Goal: Transaction & Acquisition: Download file/media

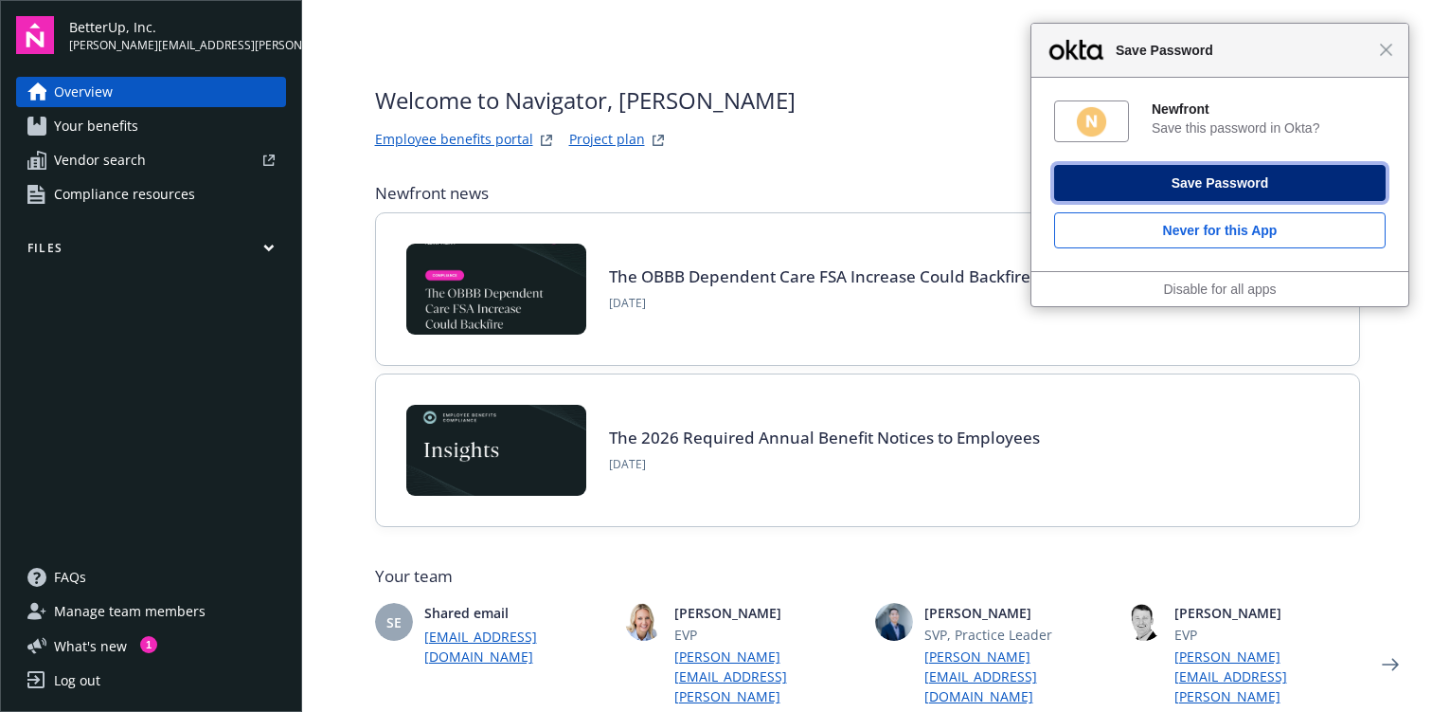
click at [1226, 177] on button "Save Password" at bounding box center [1220, 183] width 332 height 36
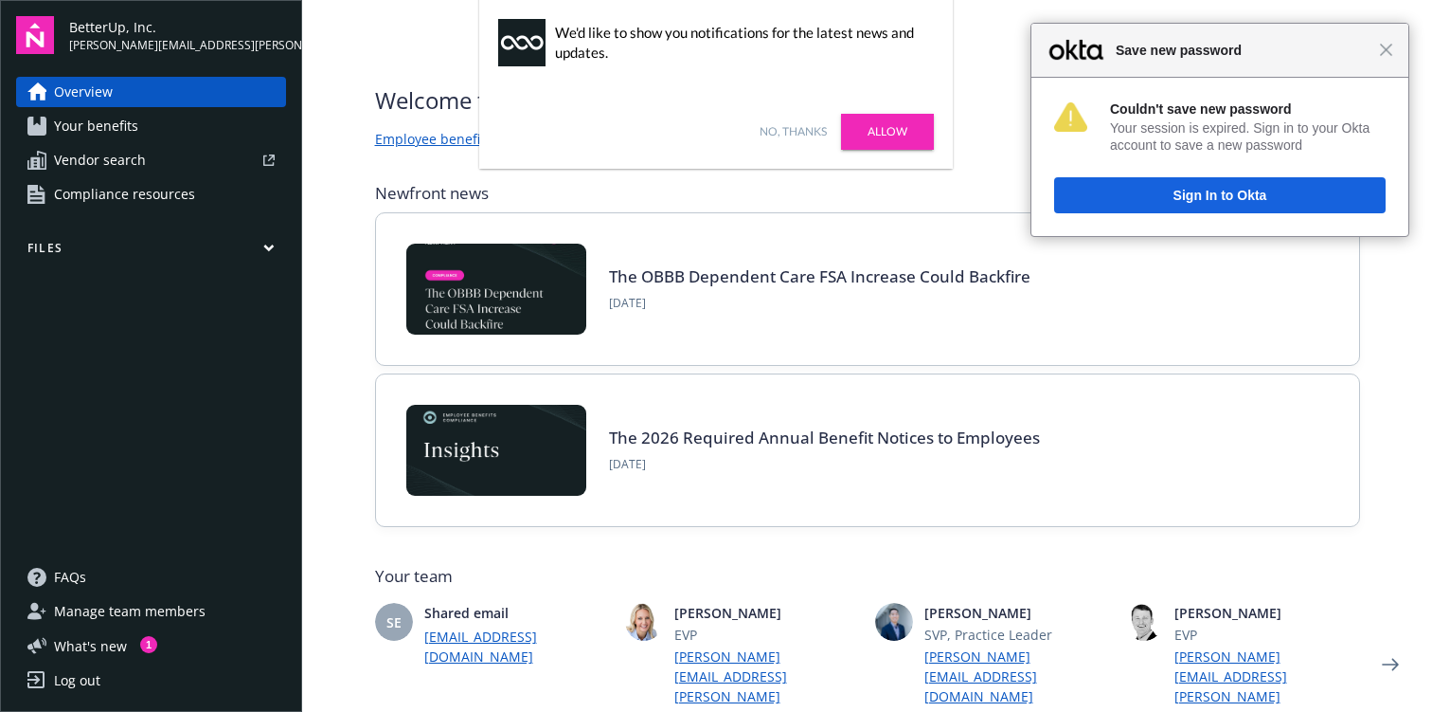
click at [873, 133] on link "Allow" at bounding box center [887, 132] width 93 height 36
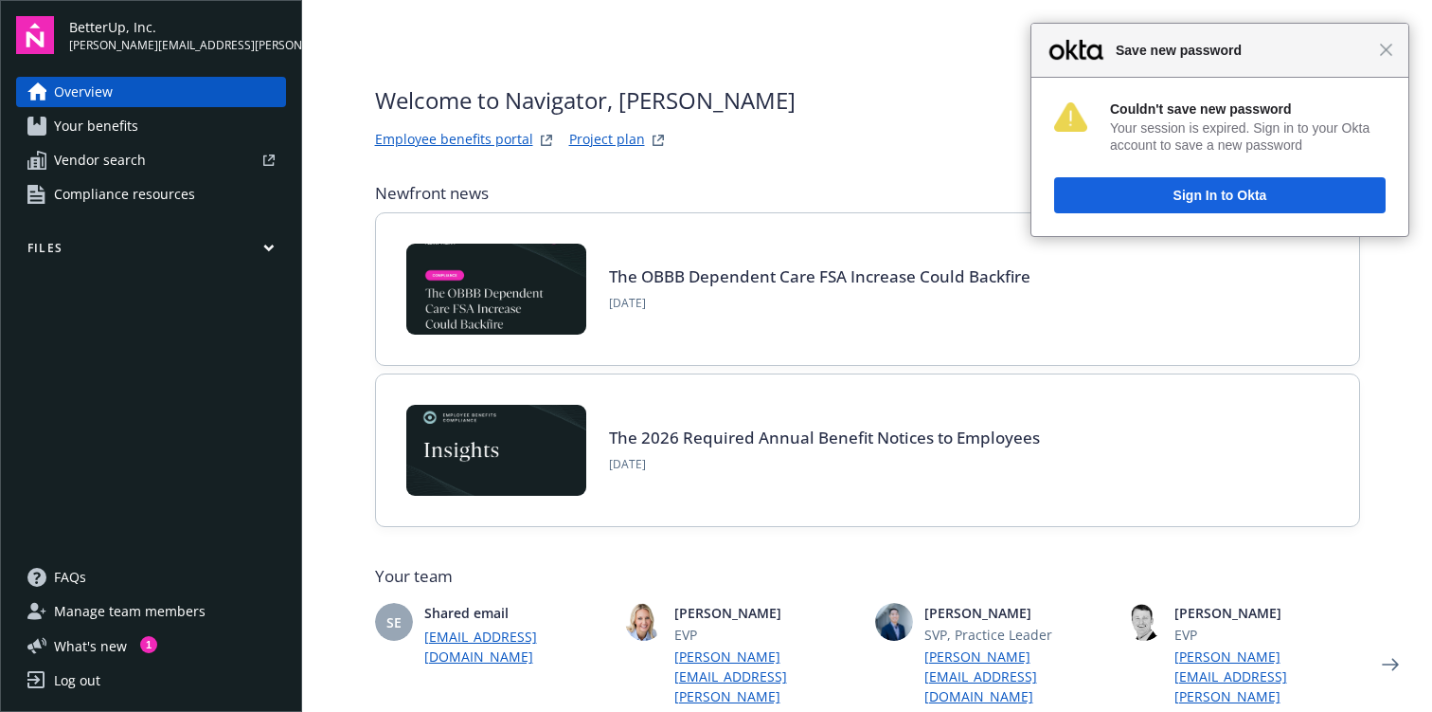
click at [494, 262] on img at bounding box center [496, 288] width 180 height 91
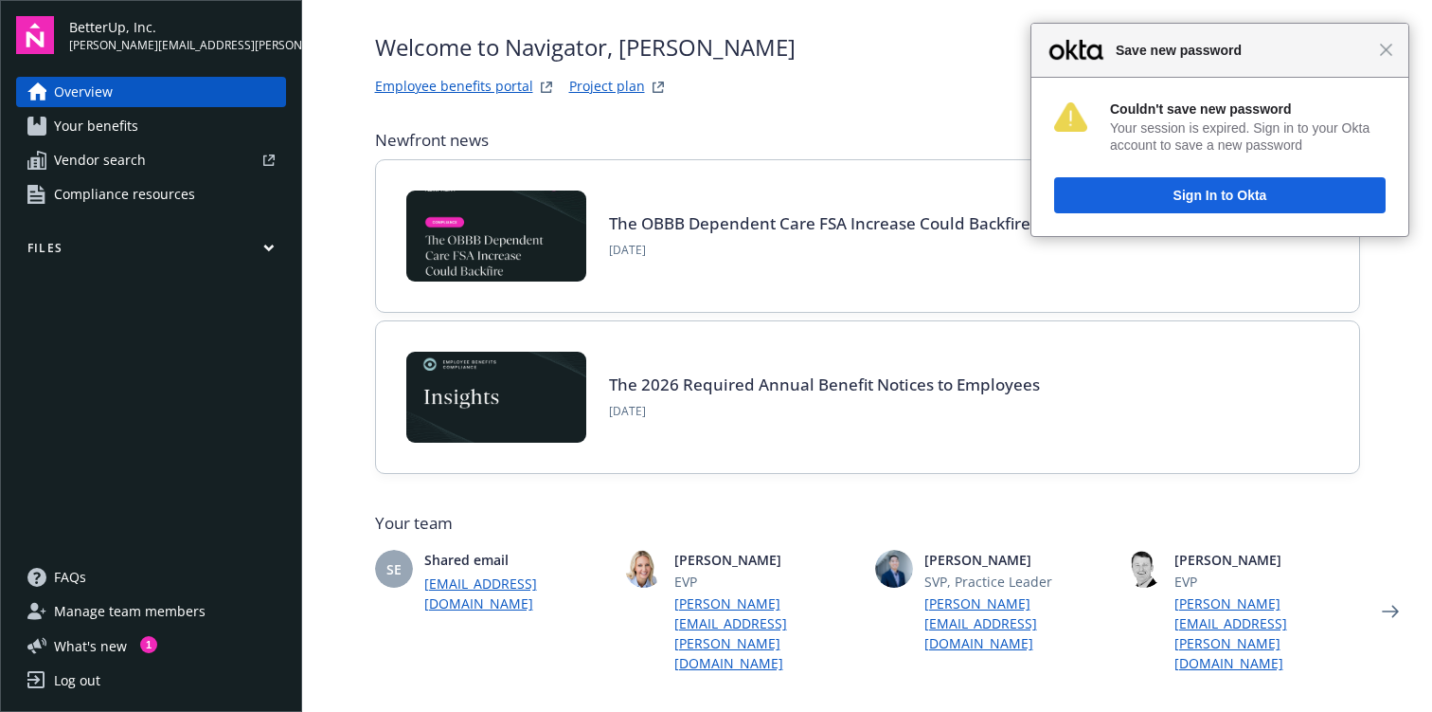
click at [1386, 59] on div "Close Save new password" at bounding box center [1220, 51] width 377 height 54
click at [1385, 48] on span "Close" at bounding box center [1386, 50] width 14 height 14
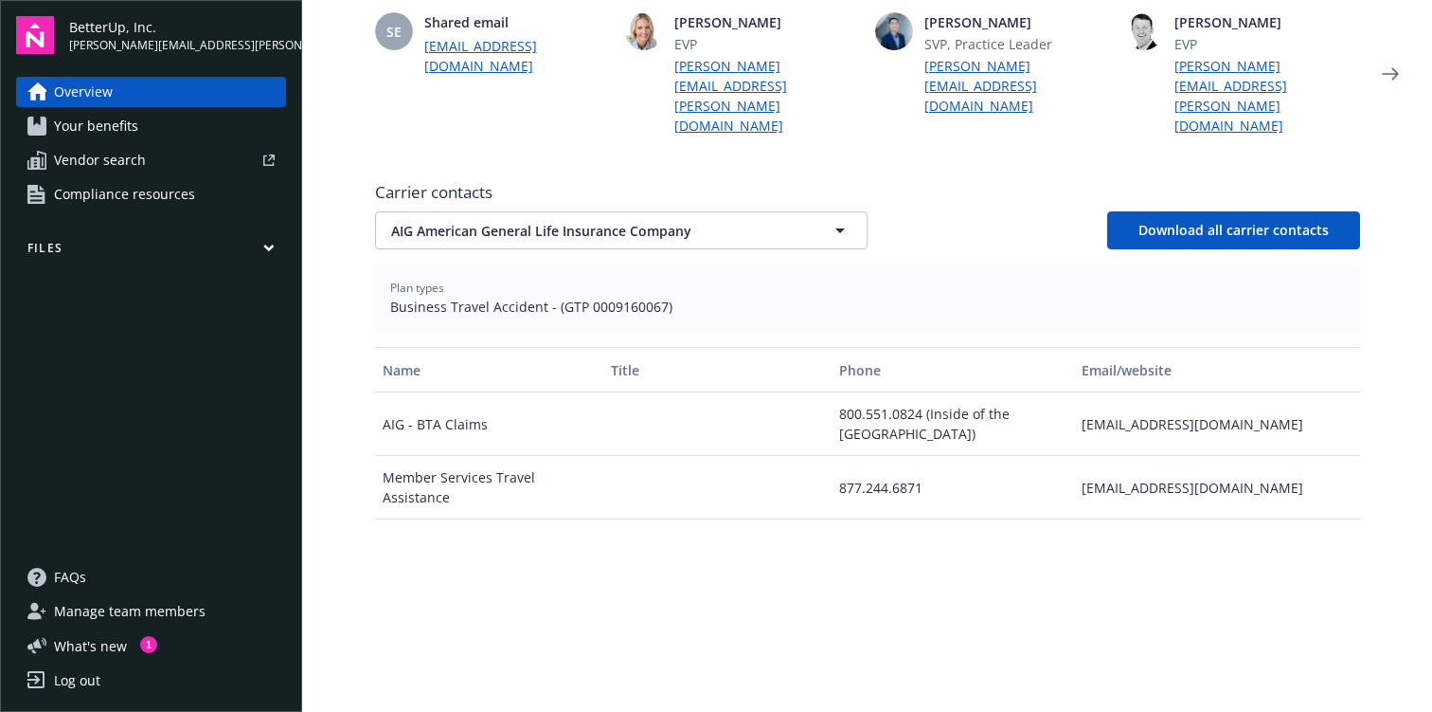
scroll to position [0, 0]
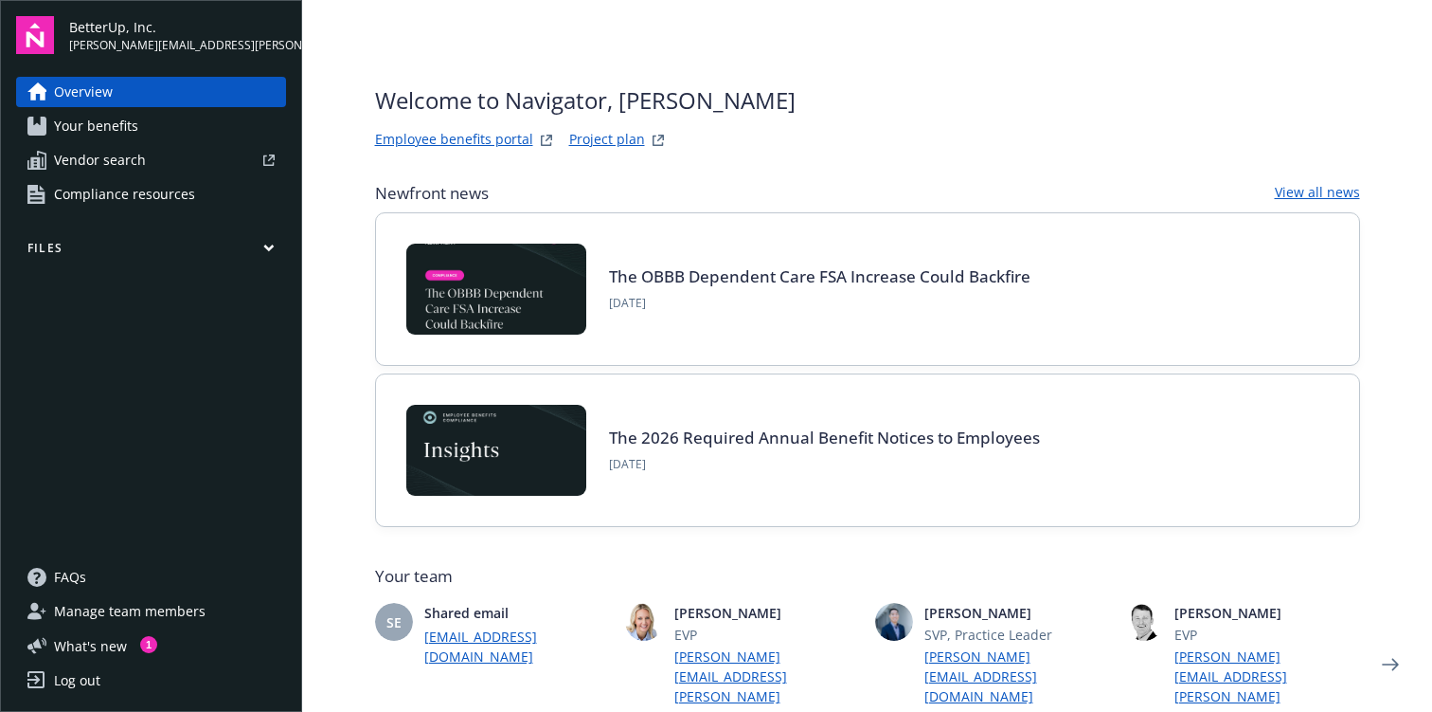
click at [210, 123] on link "Your benefits" at bounding box center [151, 126] width 270 height 30
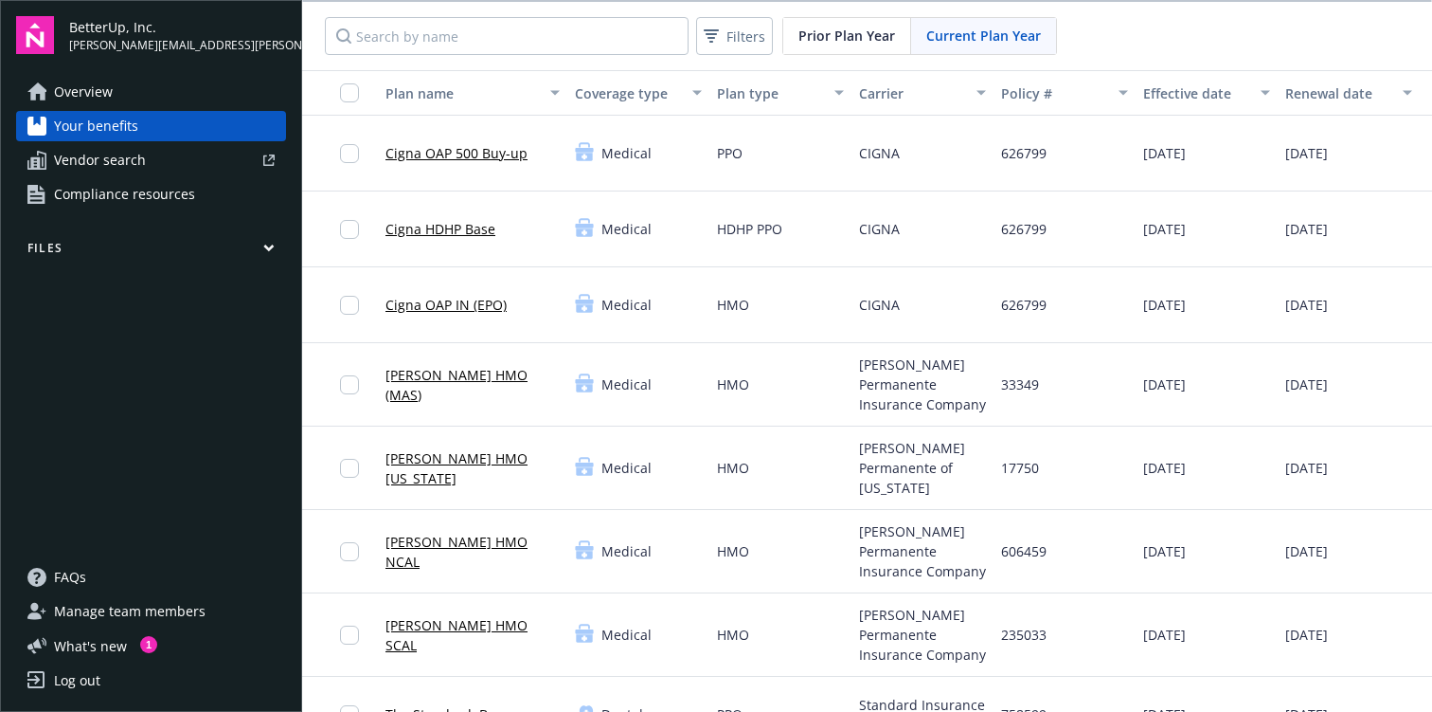
click at [272, 245] on icon "button" at bounding box center [268, 247] width 9 height 5
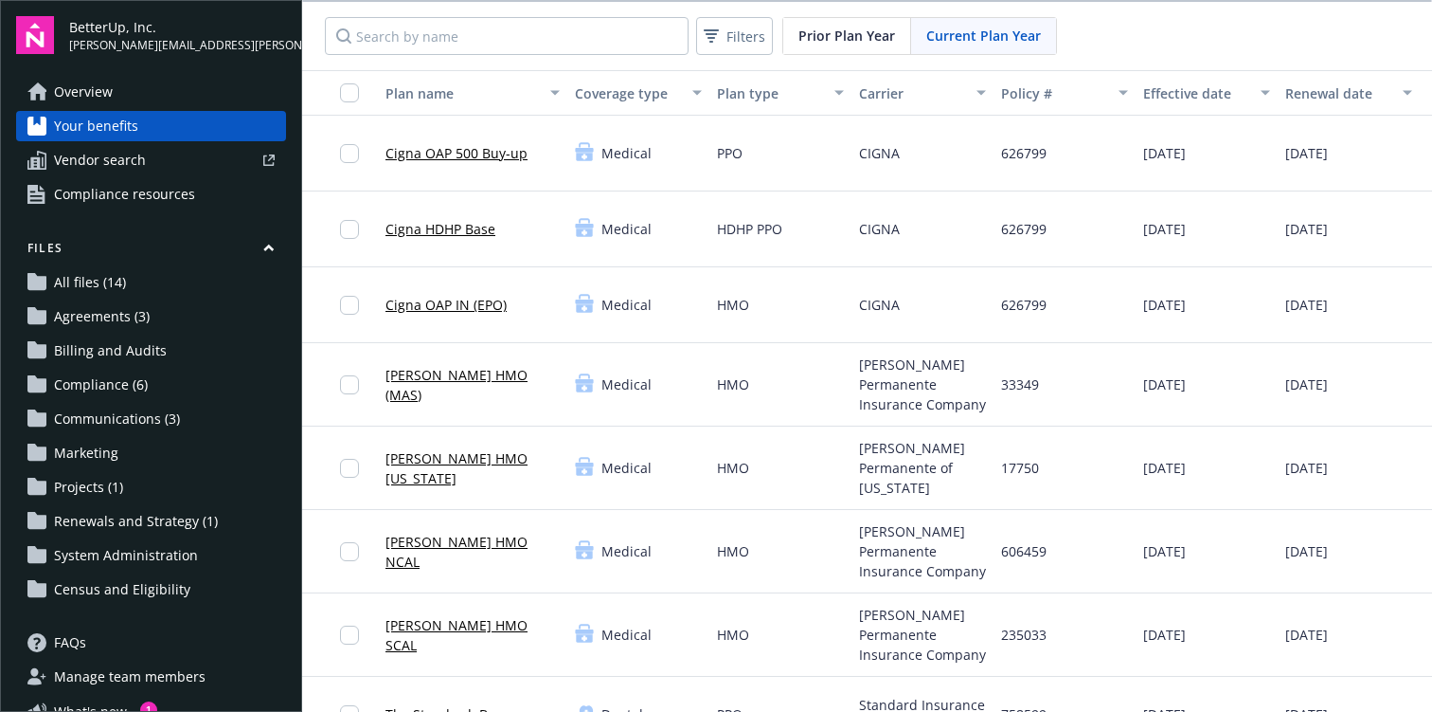
click at [99, 284] on span "All files (14)" at bounding box center [90, 282] width 72 height 30
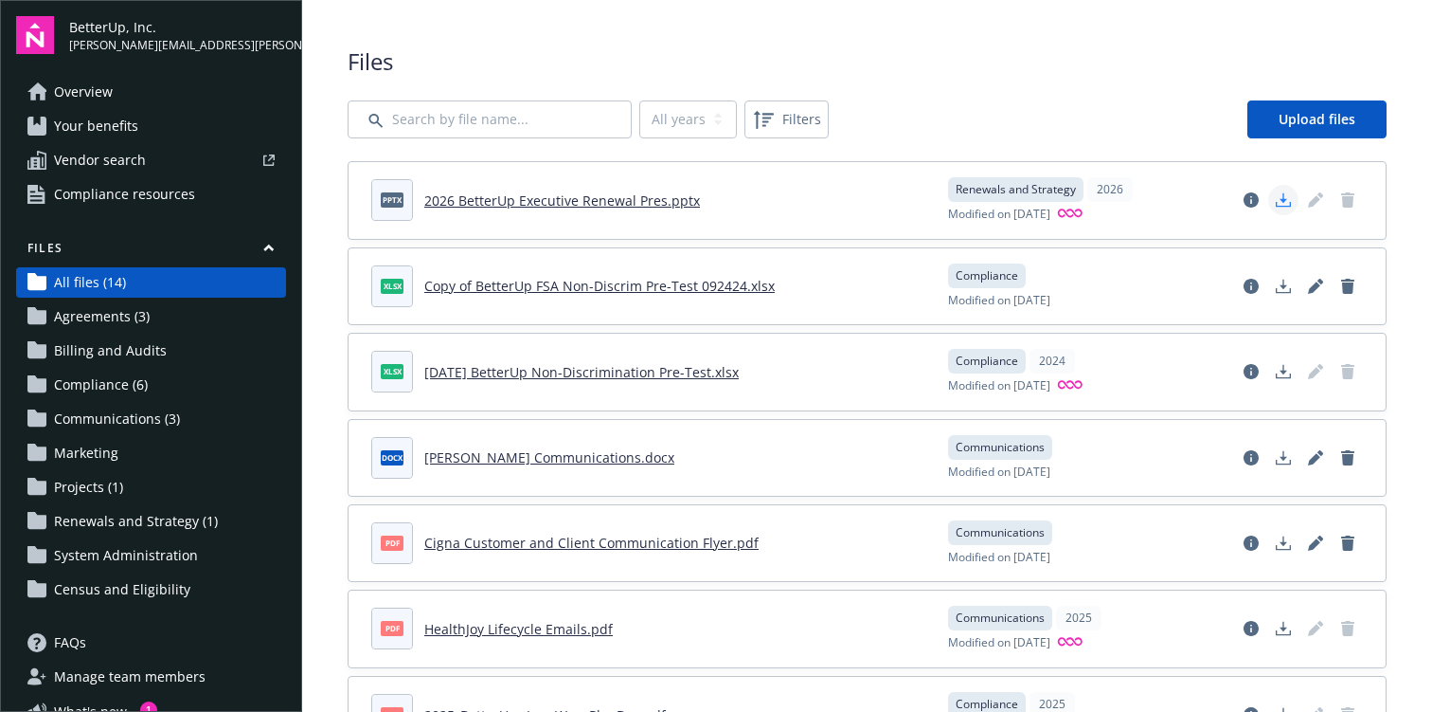
click at [1284, 200] on polygon "Download document" at bounding box center [1284, 198] width 8 height 10
